Goal: Navigation & Orientation: Find specific page/section

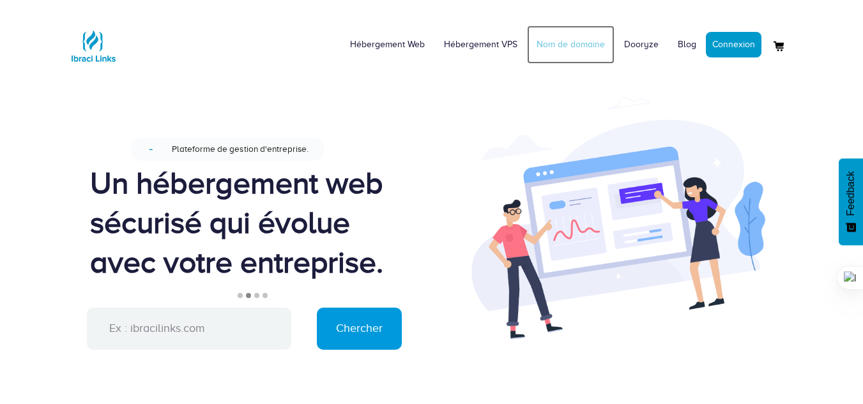
click at [561, 42] on link "Nom de domaine" at bounding box center [570, 45] width 87 height 38
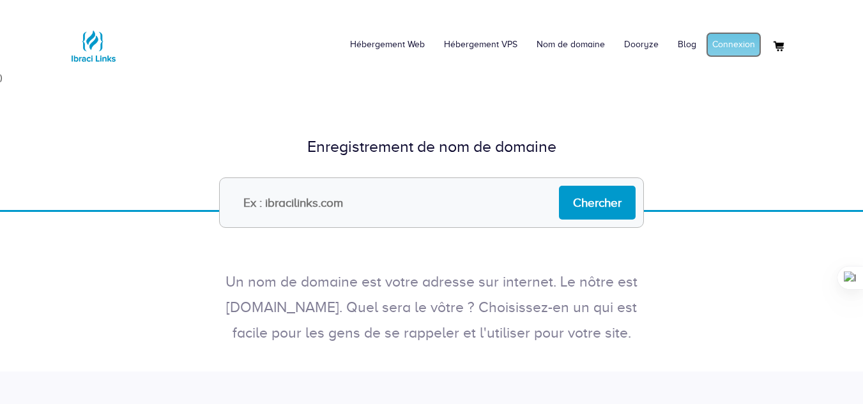
click at [734, 41] on link "Connexion" at bounding box center [734, 45] width 56 height 26
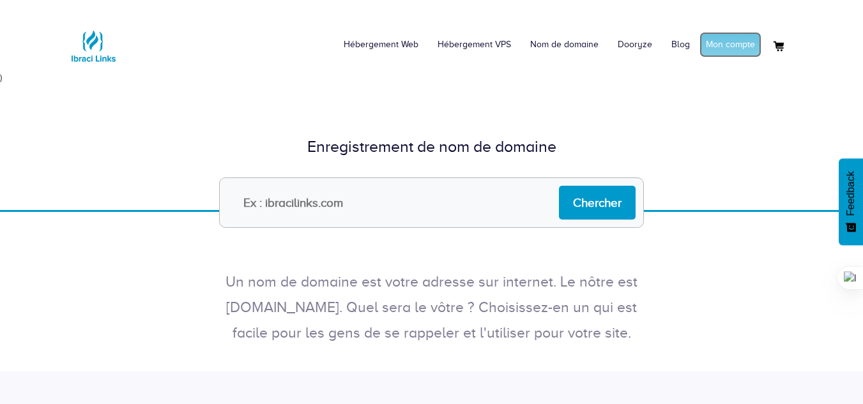
click at [722, 43] on link "Mon compte" at bounding box center [730, 45] width 62 height 26
